Goal: Task Accomplishment & Management: Manage account settings

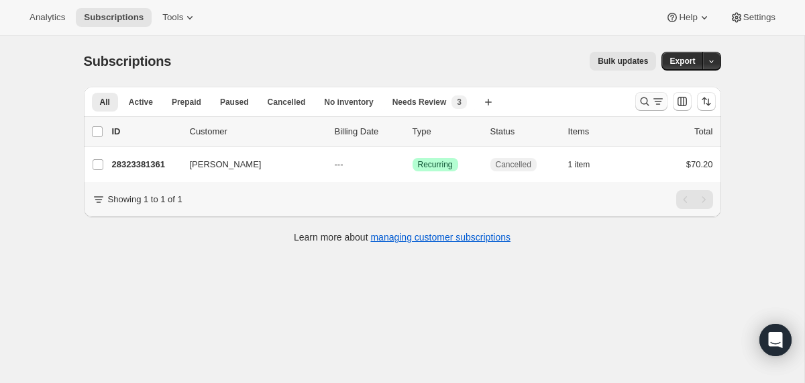
click at [646, 106] on icon "Search and filter results" at bounding box center [644, 101] width 13 height 13
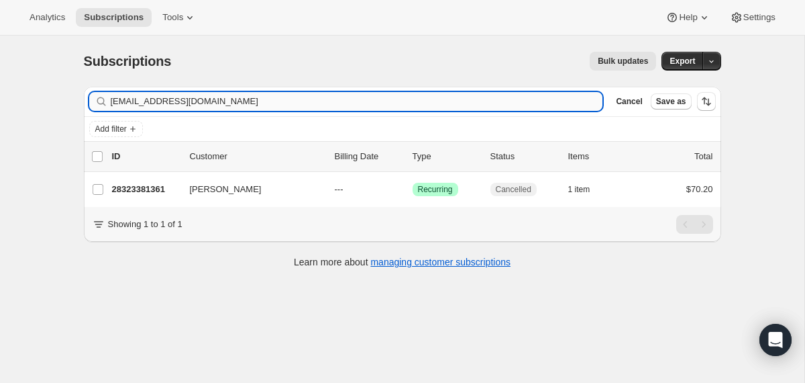
click at [496, 102] on input "[EMAIL_ADDRESS][DOMAIN_NAME]" at bounding box center [357, 101] width 493 height 19
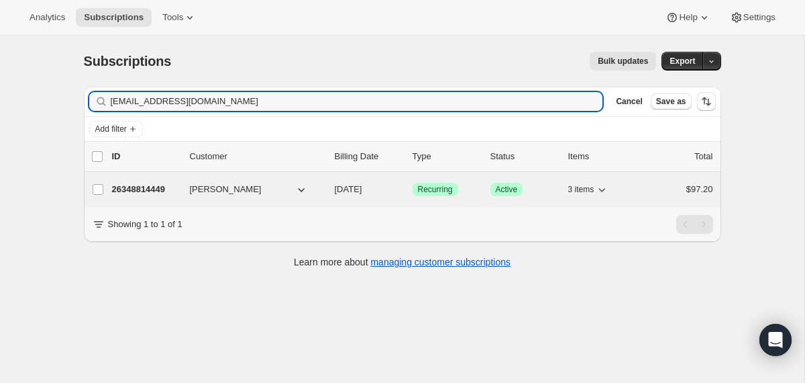
type input "[EMAIL_ADDRESS][DOMAIN_NAME]"
click at [328, 188] on div "26348814449 [PERSON_NAME] [DATE] Success Recurring Success Active 3 items $97.20" at bounding box center [412, 189] width 601 height 19
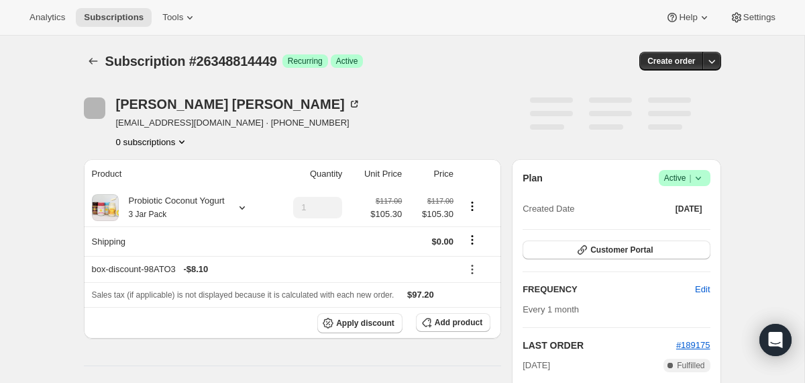
click at [698, 180] on icon at bounding box center [698, 177] width 13 height 13
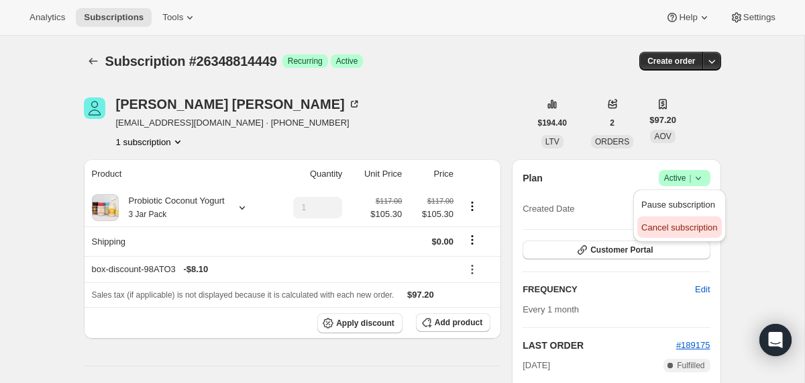
click at [689, 234] on button "Cancel subscription" at bounding box center [680, 226] width 84 height 21
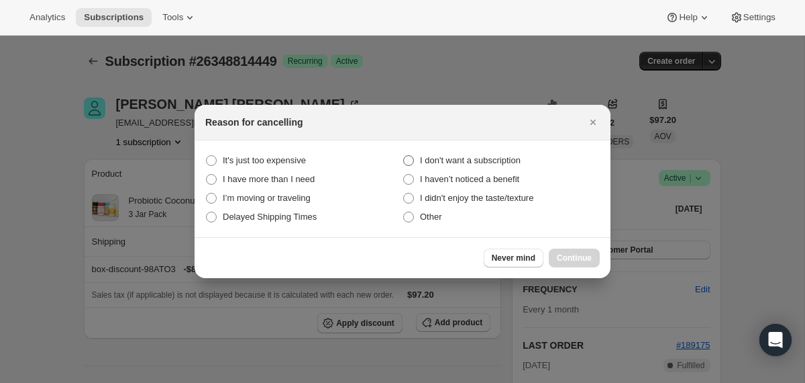
click at [494, 155] on span "I don't want a subscription" at bounding box center [470, 160] width 101 height 10
click at [404, 155] on subscription "I don't want a subscription" at bounding box center [403, 155] width 1 height 1
radio subscription "true"
click at [572, 256] on span "Continue" at bounding box center [574, 257] width 35 height 11
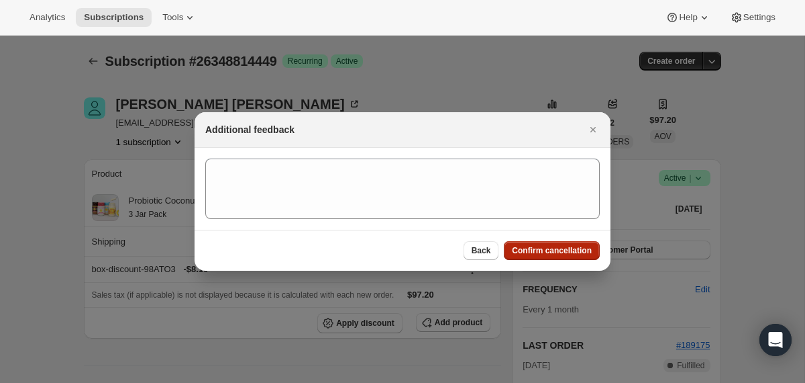
click at [572, 256] on button "Confirm cancellation" at bounding box center [552, 250] width 96 height 19
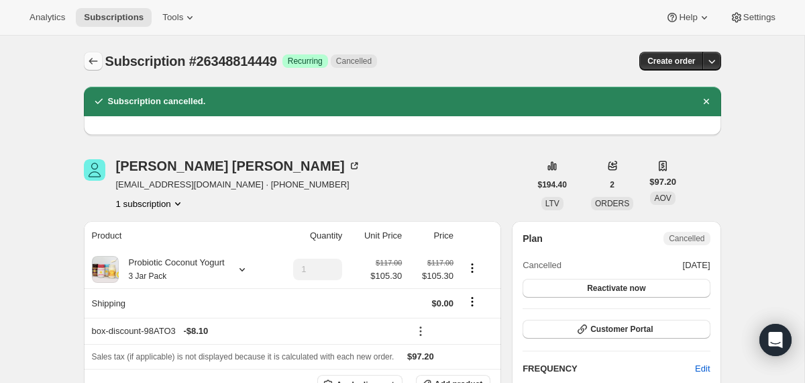
click at [84, 63] on button "Subscriptions" at bounding box center [93, 61] width 19 height 19
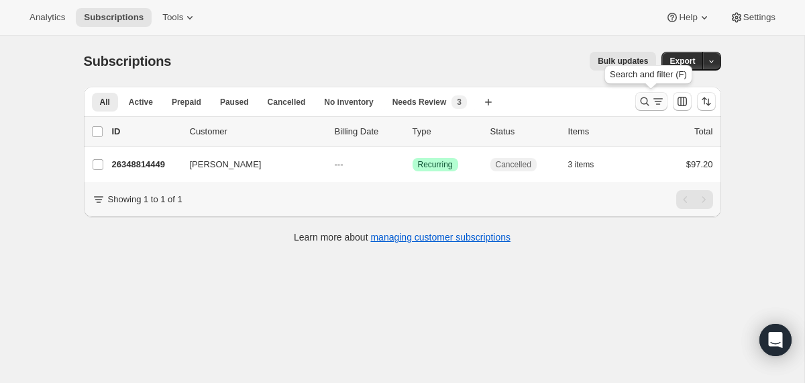
click at [640, 99] on icon "Search and filter results" at bounding box center [644, 101] width 13 height 13
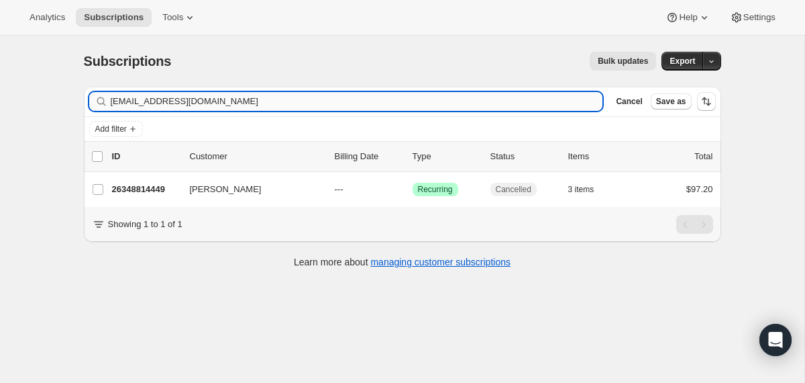
click at [494, 106] on input "[EMAIL_ADDRESS][DOMAIN_NAME]" at bounding box center [357, 101] width 493 height 19
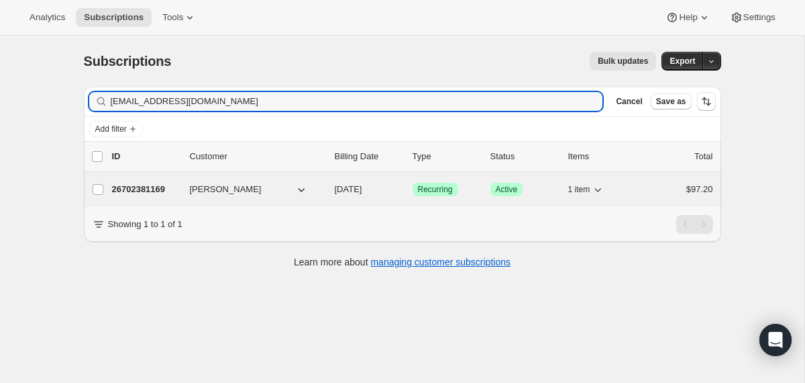
type input "[EMAIL_ADDRESS][DOMAIN_NAME]"
click at [325, 185] on div "26702381169 [PERSON_NAME] [DATE] Success Recurring Success Active 1 item $97.20" at bounding box center [412, 189] width 601 height 19
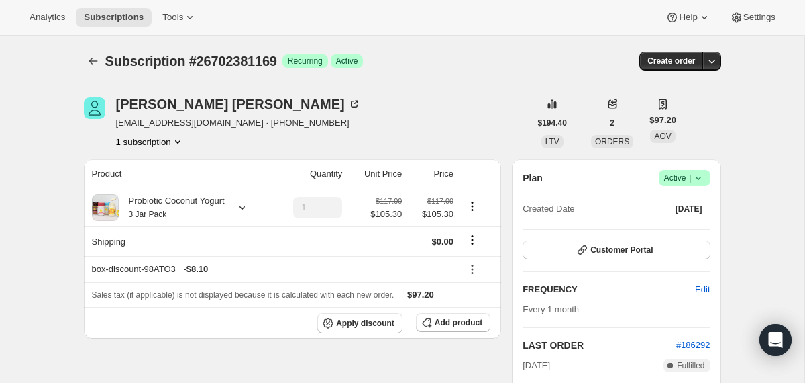
click at [699, 176] on icon at bounding box center [698, 177] width 13 height 13
click at [681, 223] on span "Cancel subscription" at bounding box center [680, 227] width 76 height 10
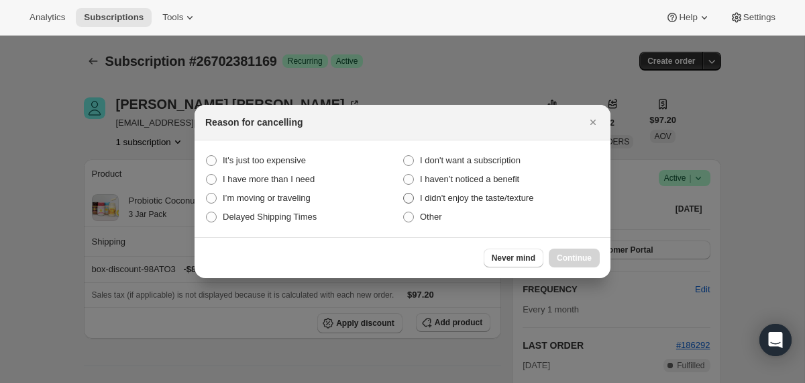
click at [462, 201] on span "I didn't enjoy the taste/texture" at bounding box center [476, 198] width 113 height 10
click at [404, 193] on taste\/texture "I didn't enjoy the taste/texture" at bounding box center [403, 193] width 1 height 1
radio taste\/texture "true"
click at [577, 260] on span "Continue" at bounding box center [574, 257] width 35 height 11
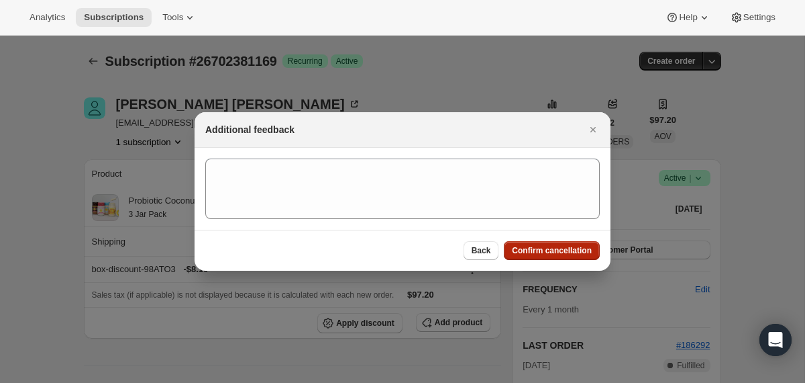
click at [576, 253] on span "Confirm cancellation" at bounding box center [552, 250] width 80 height 11
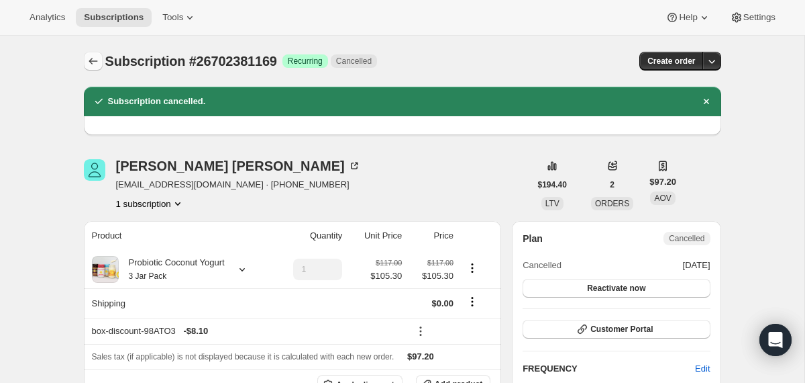
click at [97, 58] on icon "Subscriptions" at bounding box center [93, 60] width 13 height 13
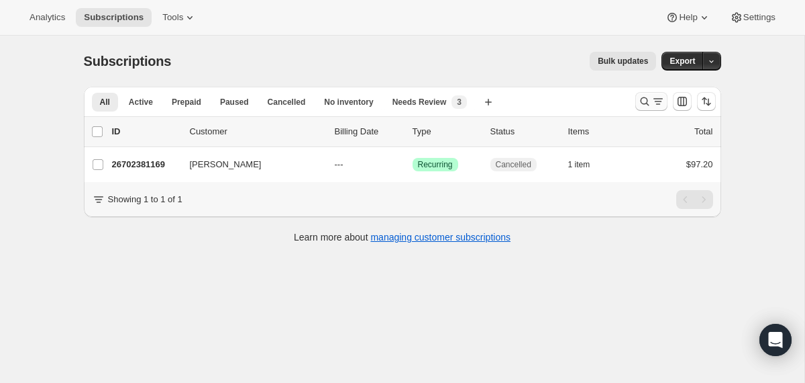
click at [643, 105] on icon "Search and filter results" at bounding box center [644, 101] width 13 height 13
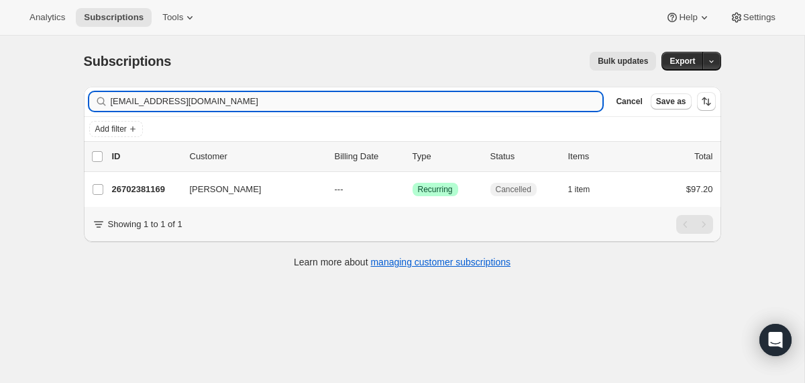
click at [450, 100] on input "[EMAIL_ADDRESS][DOMAIN_NAME]" at bounding box center [357, 101] width 493 height 19
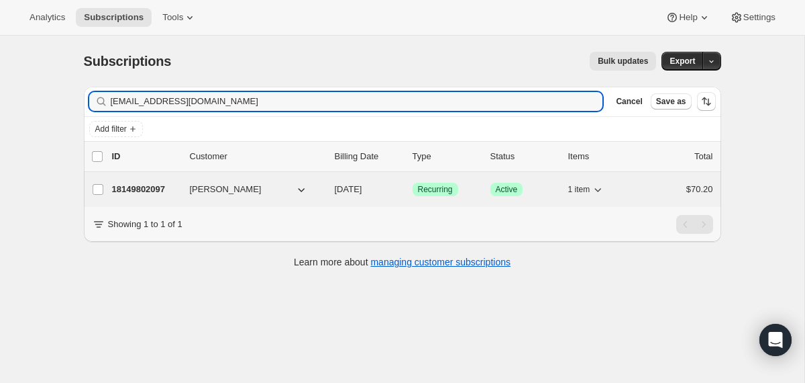
type input "[EMAIL_ADDRESS][DOMAIN_NAME]"
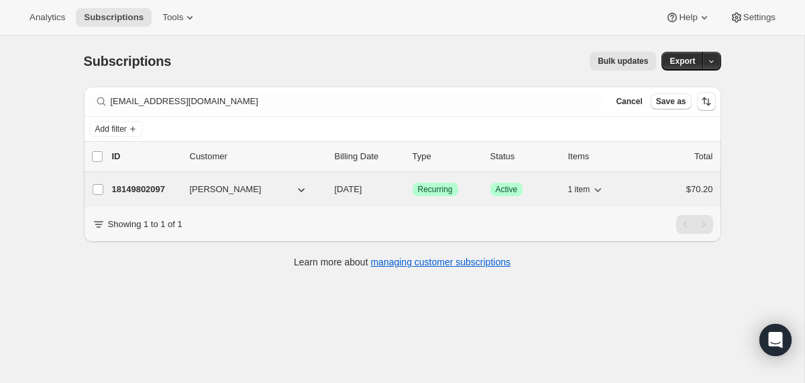
click at [338, 189] on span "[DATE]" at bounding box center [349, 189] width 28 height 10
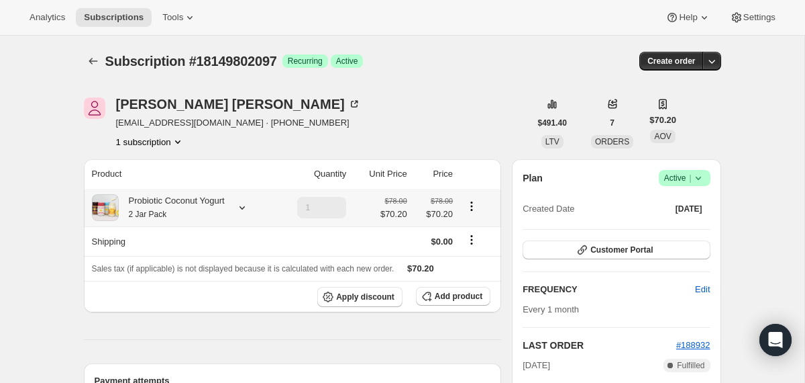
click at [197, 207] on div "Probiotic Coconut Yogurt 2 Jar Pack" at bounding box center [172, 207] width 106 height 27
click at [176, 287] on span "Edit box" at bounding box center [173, 290] width 32 height 11
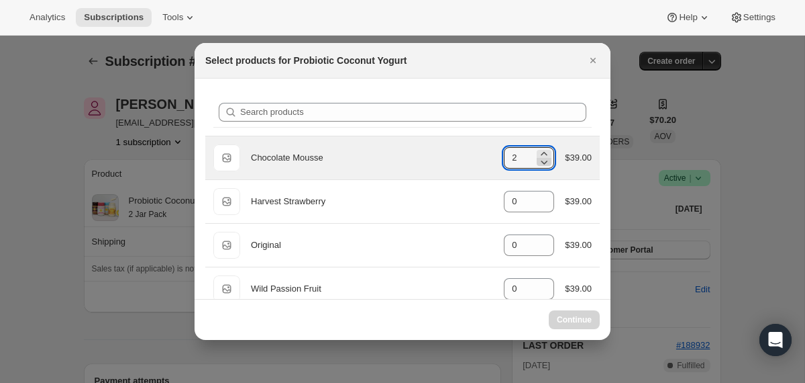
click at [540, 160] on icon ":rl4:" at bounding box center [544, 161] width 13 height 13
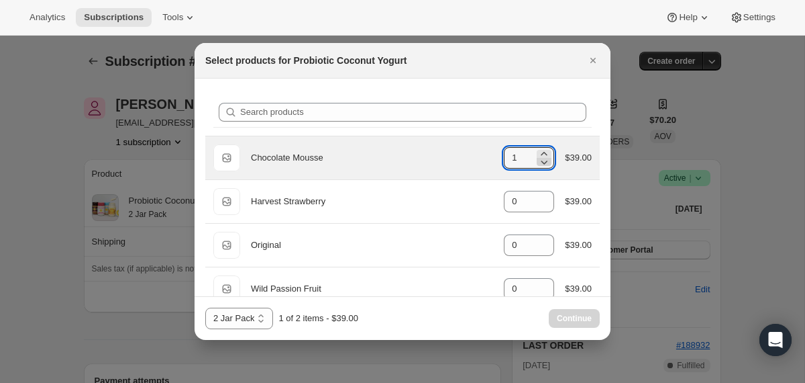
type input "0"
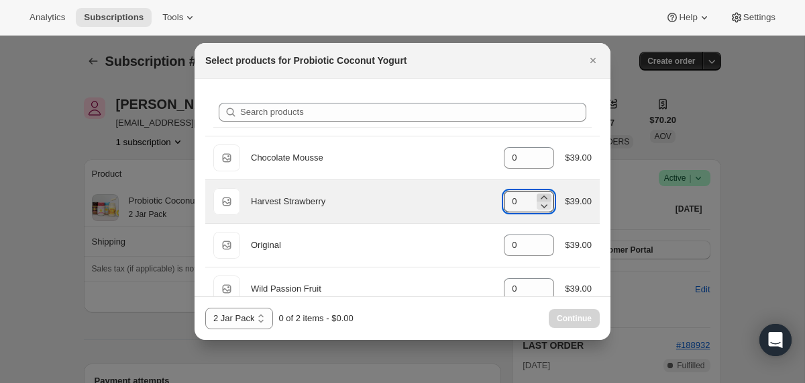
click at [542, 195] on icon ":rl4:" at bounding box center [545, 196] width 6 height 3
type input "1"
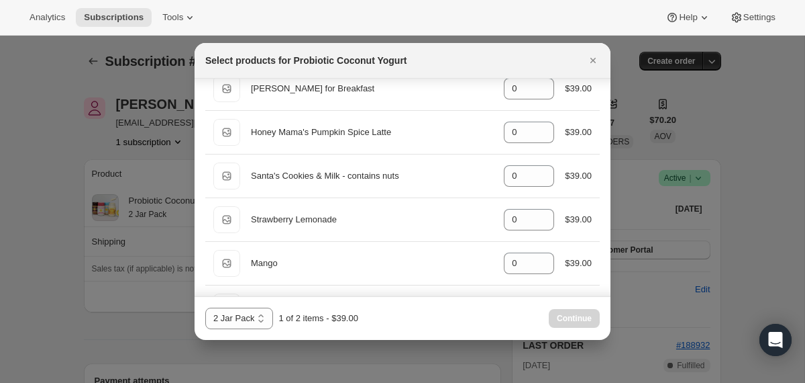
scroll to position [1072, 0]
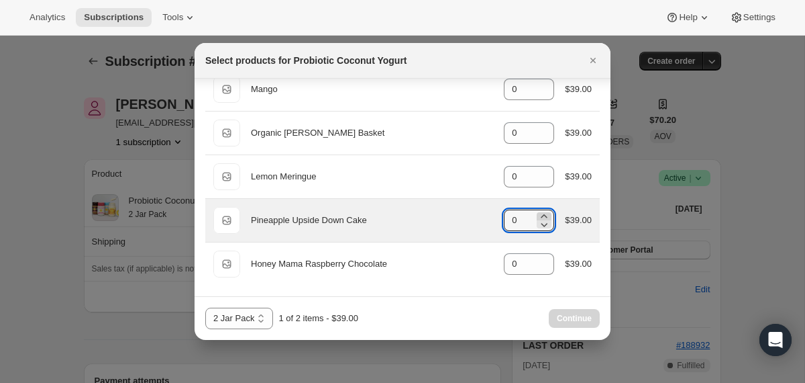
click at [542, 215] on icon ":rl4:" at bounding box center [545, 215] width 6 height 3
type input "1"
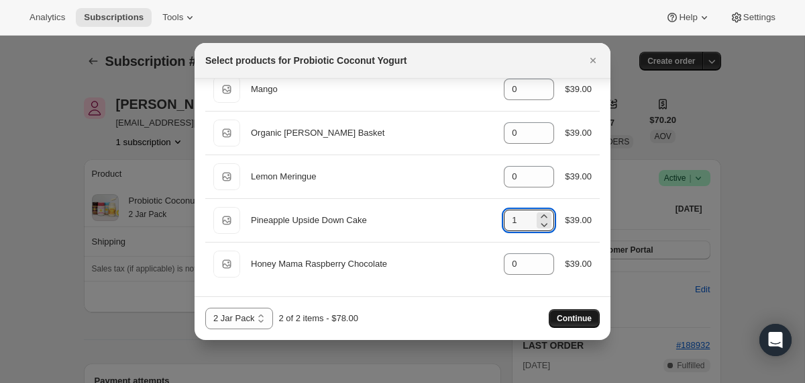
click at [557, 315] on span "Continue" at bounding box center [574, 318] width 35 height 11
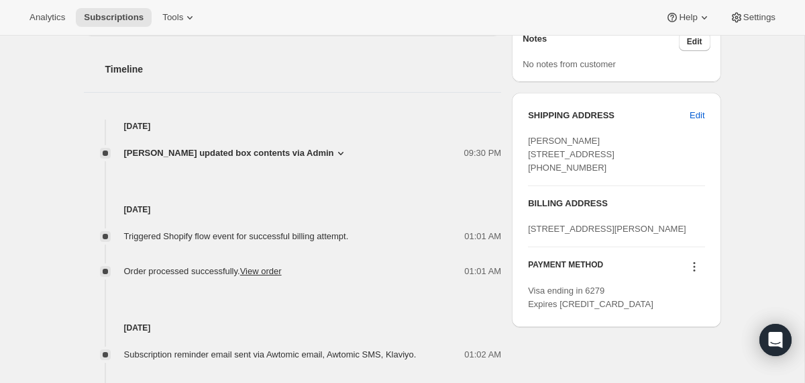
scroll to position [554, 0]
